Goal: Find specific page/section: Find specific page/section

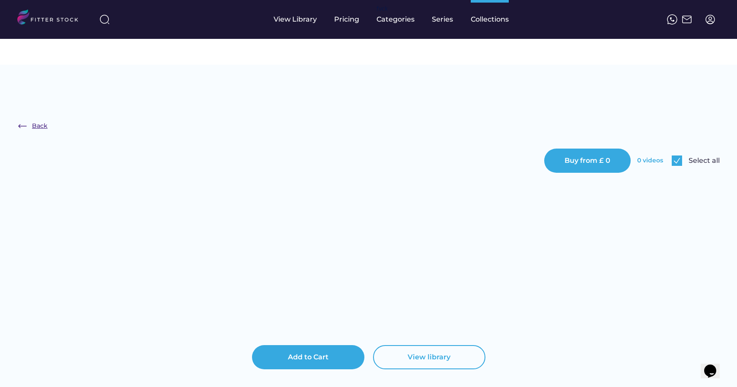
click at [36, 122] on div "Back" at bounding box center [40, 126] width 16 height 9
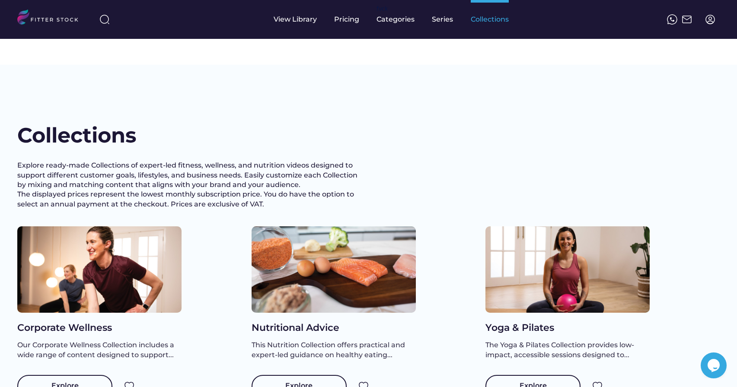
click at [484, 26] on div "Collections" at bounding box center [490, 19] width 38 height 39
click at [78, 375] on div "Explore" at bounding box center [64, 386] width 95 height 22
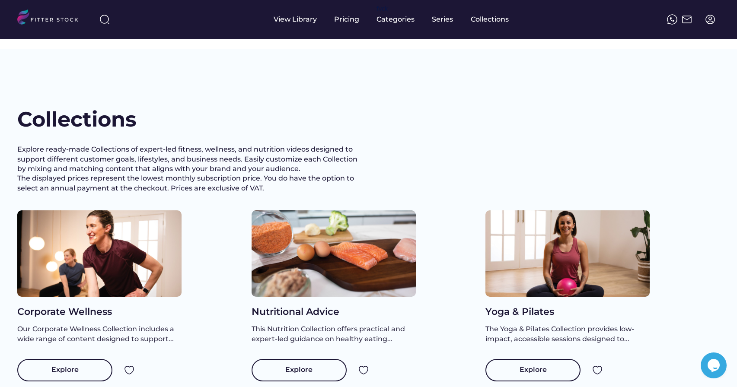
scroll to position [17, 0]
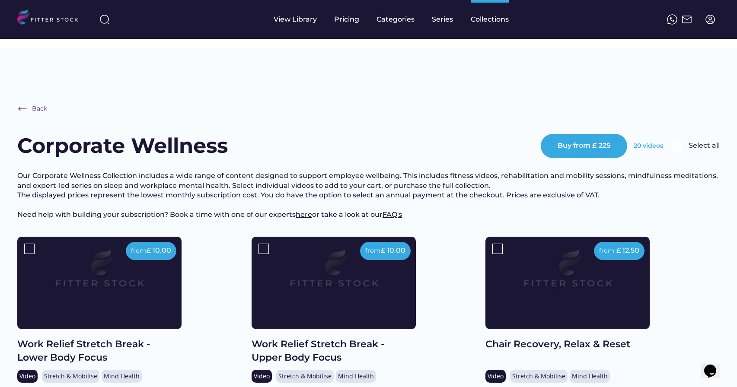
click at [709, 19] on img at bounding box center [710, 19] width 10 height 10
click at [34, 105] on div "Back" at bounding box center [40, 109] width 16 height 9
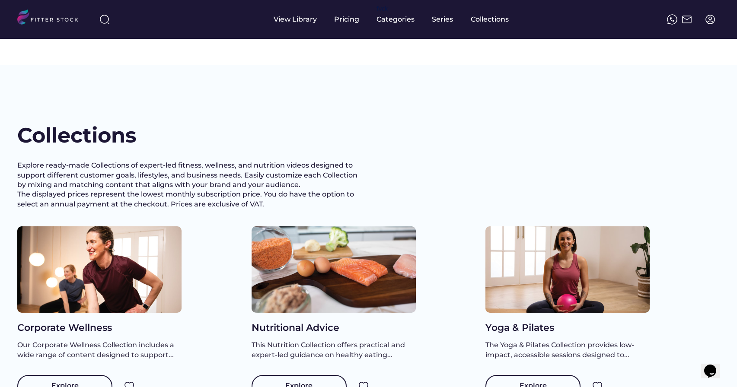
click at [686, 22] on img at bounding box center [687, 19] width 10 height 10
click at [672, 21] on img at bounding box center [672, 19] width 10 height 10
click at [288, 21] on div "View Library" at bounding box center [295, 20] width 43 height 10
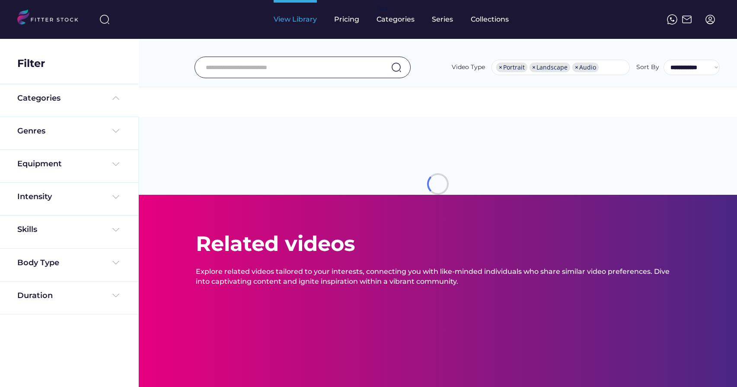
select select "**********"
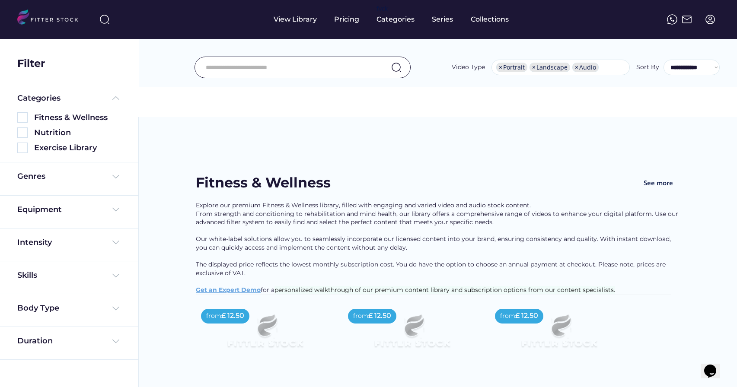
click at [712, 24] on img at bounding box center [710, 19] width 10 height 10
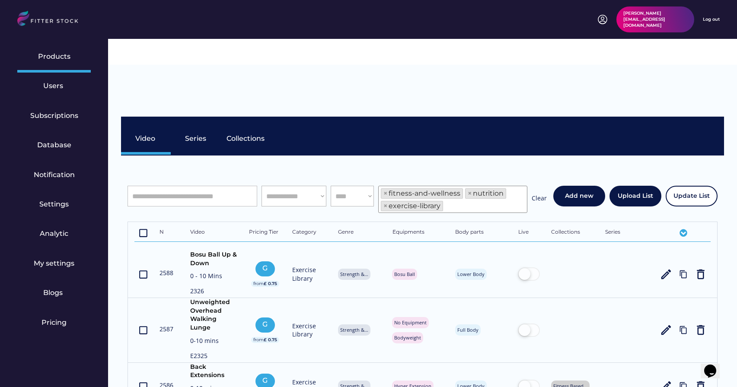
click at [382, 26] on div "[PERSON_NAME][EMAIL_ADDRESS][DOMAIN_NAME] Log out" at bounding box center [368, 19] width 703 height 26
click at [57, 91] on div "Users" at bounding box center [54, 86] width 22 height 10
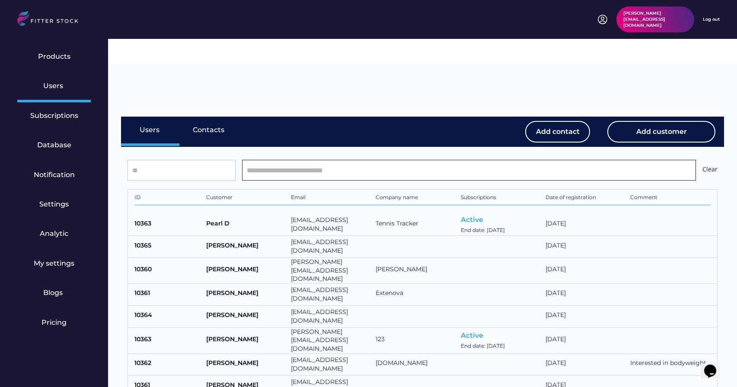
click at [259, 160] on input "input" at bounding box center [469, 170] width 454 height 21
paste input "**********"
type input "**********"
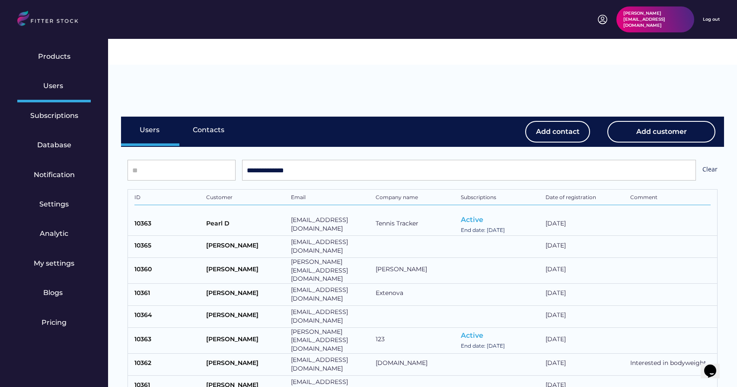
click at [343, 117] on div "Users Contacts" at bounding box center [319, 132] width 396 height 30
click at [329, 160] on input "input" at bounding box center [469, 170] width 454 height 21
click at [342, 117] on div "Users Contacts" at bounding box center [319, 132] width 396 height 30
click at [201, 160] on input "input" at bounding box center [182, 170] width 108 height 21
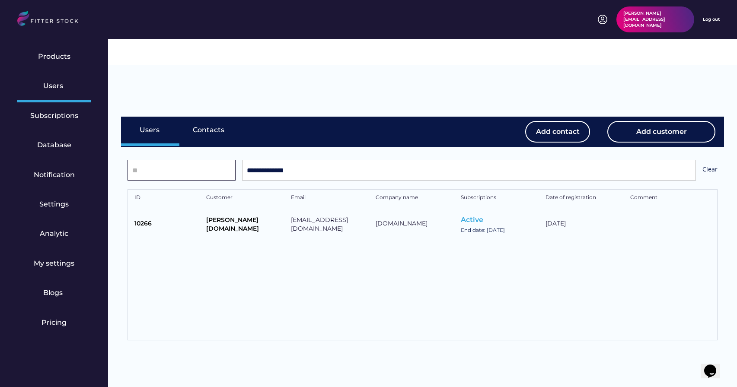
click at [323, 117] on div "Users Contacts" at bounding box center [319, 132] width 396 height 30
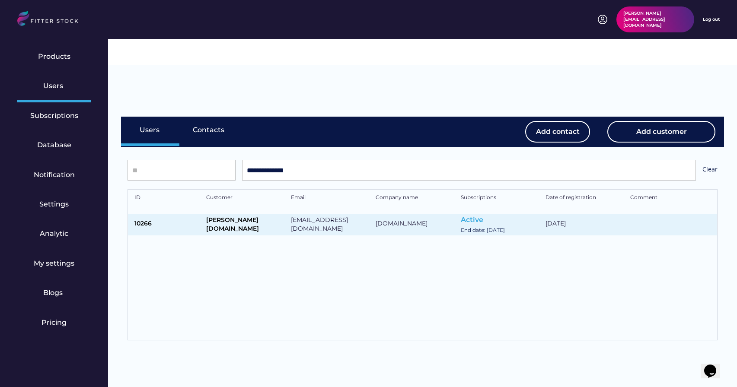
click at [136, 220] on div "10266" at bounding box center [167, 225] width 67 height 11
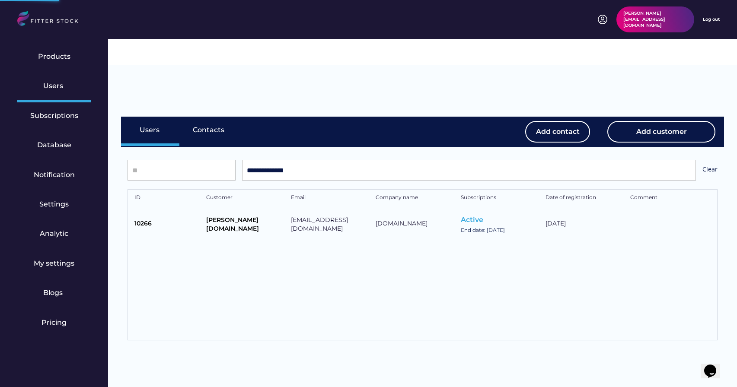
select select "*****"
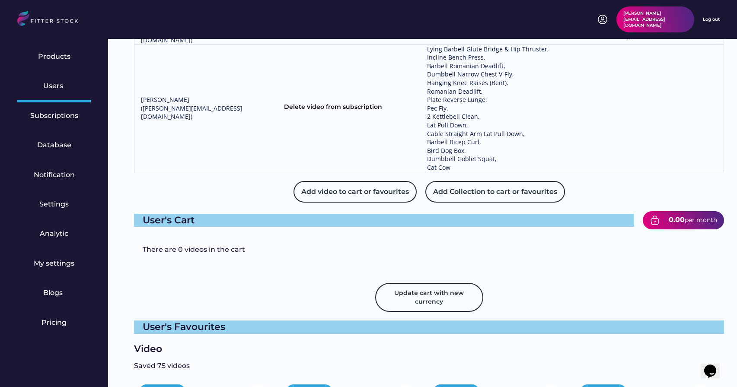
scroll to position [1483, 0]
